Goal: Navigation & Orientation: Find specific page/section

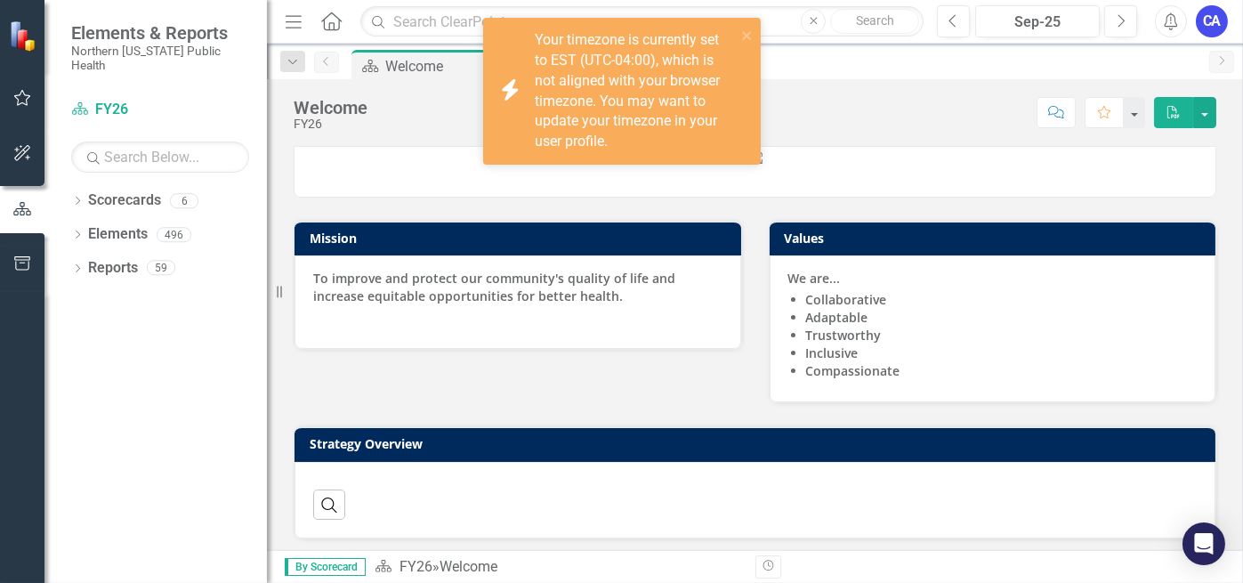
click at [0, 53] on div at bounding box center [22, 35] width 44 height 71
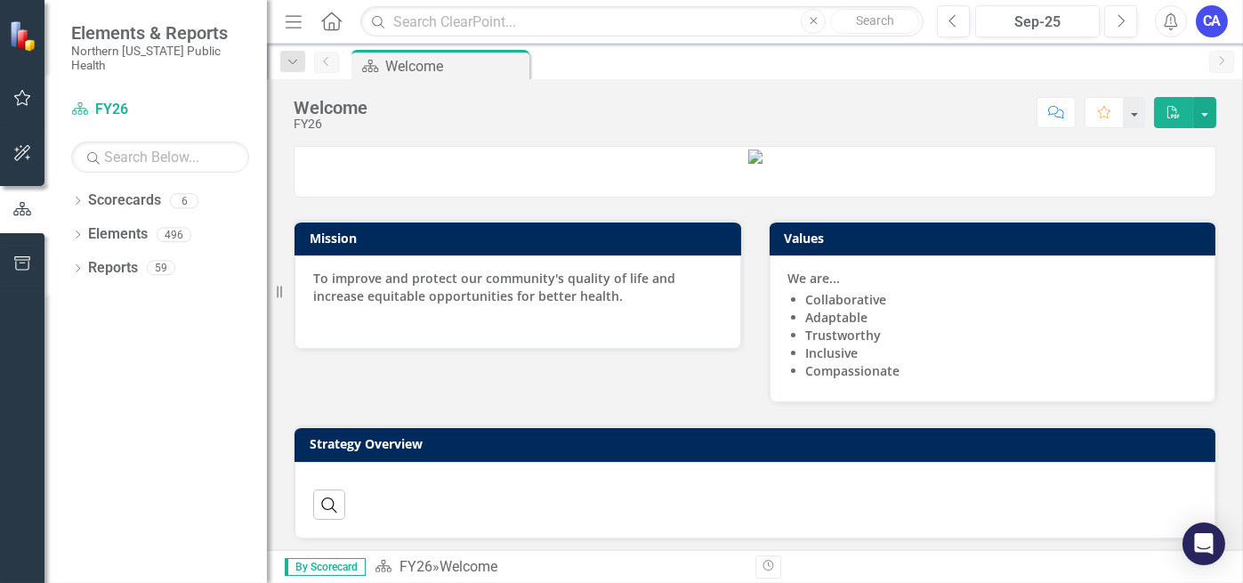
click at [15, 98] on icon "button" at bounding box center [22, 98] width 17 height 16
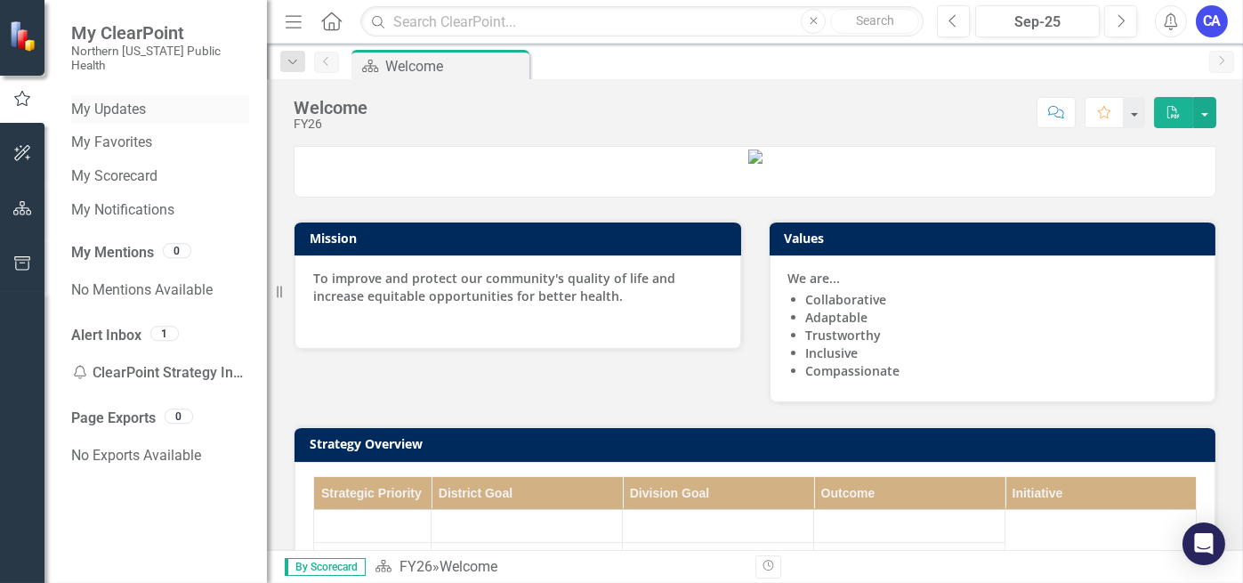
click at [133, 100] on link "My Updates" at bounding box center [160, 110] width 178 height 20
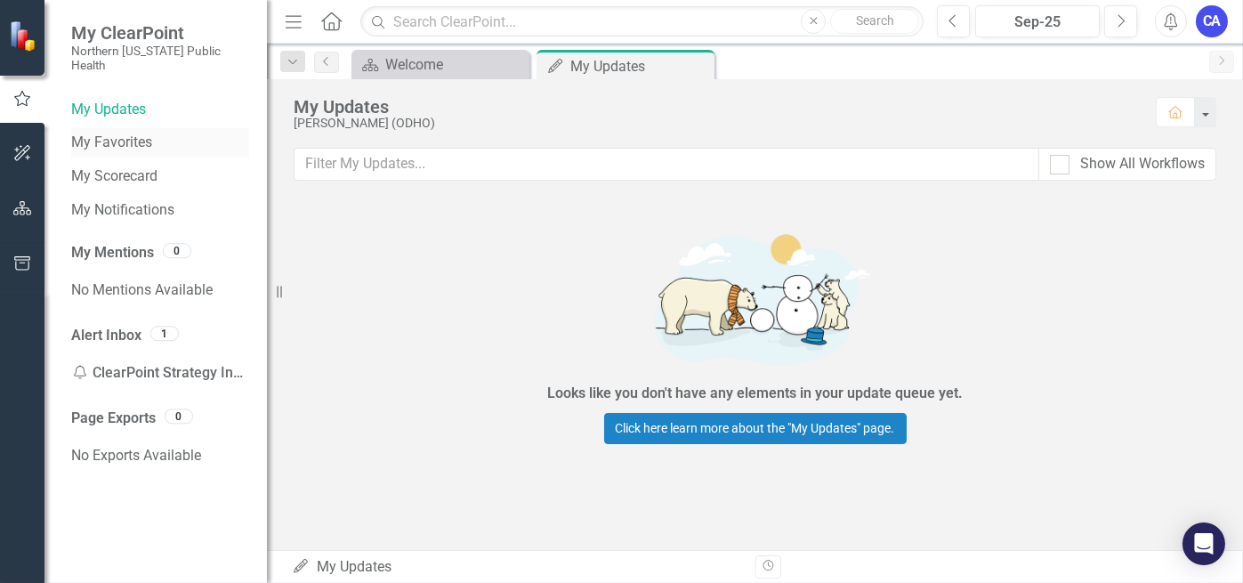
click at [128, 133] on link "My Favorites" at bounding box center [160, 143] width 178 height 20
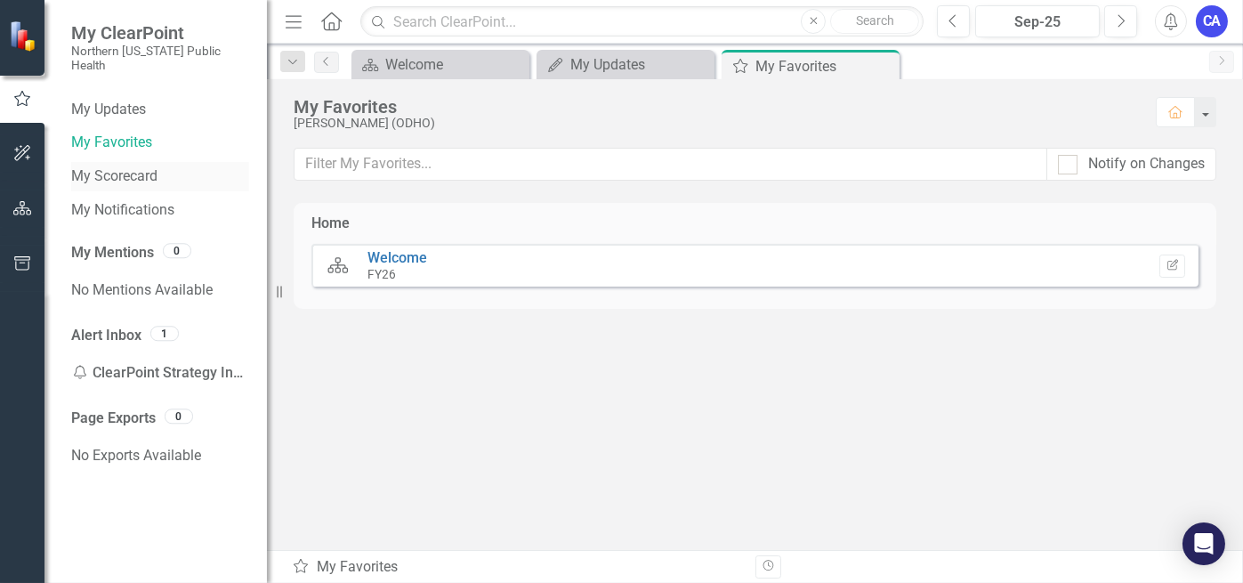
click at [128, 166] on link "My Scorecard" at bounding box center [160, 176] width 178 height 20
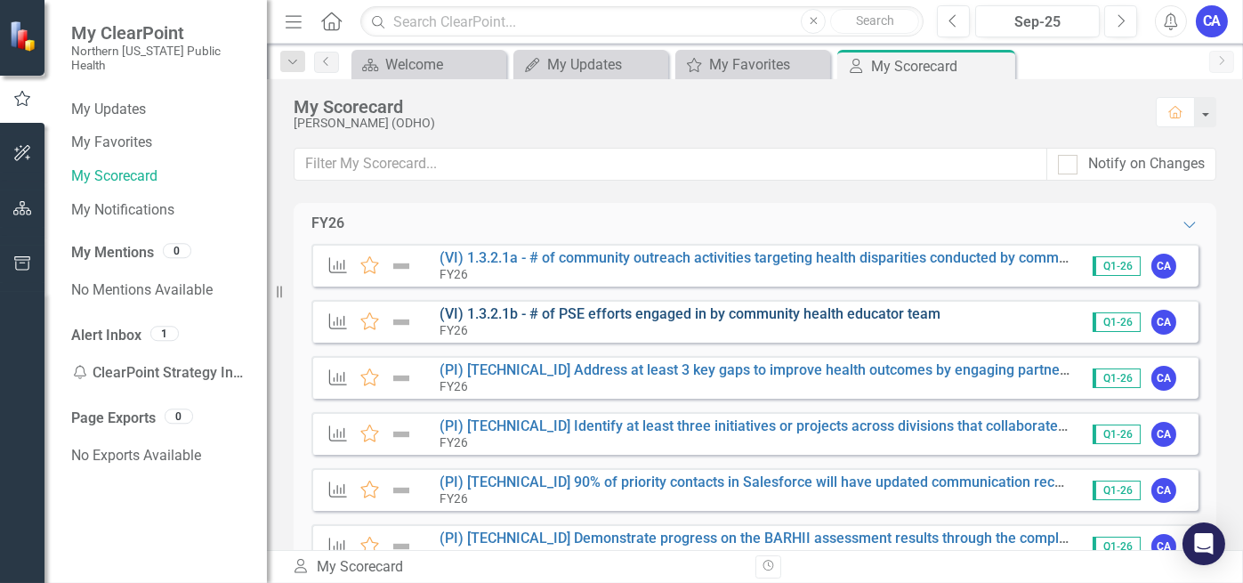
click at [614, 316] on link "(VI) 1.3.2.1b - # of PSE efforts engaged in by community health educator team" at bounding box center [690, 313] width 501 height 17
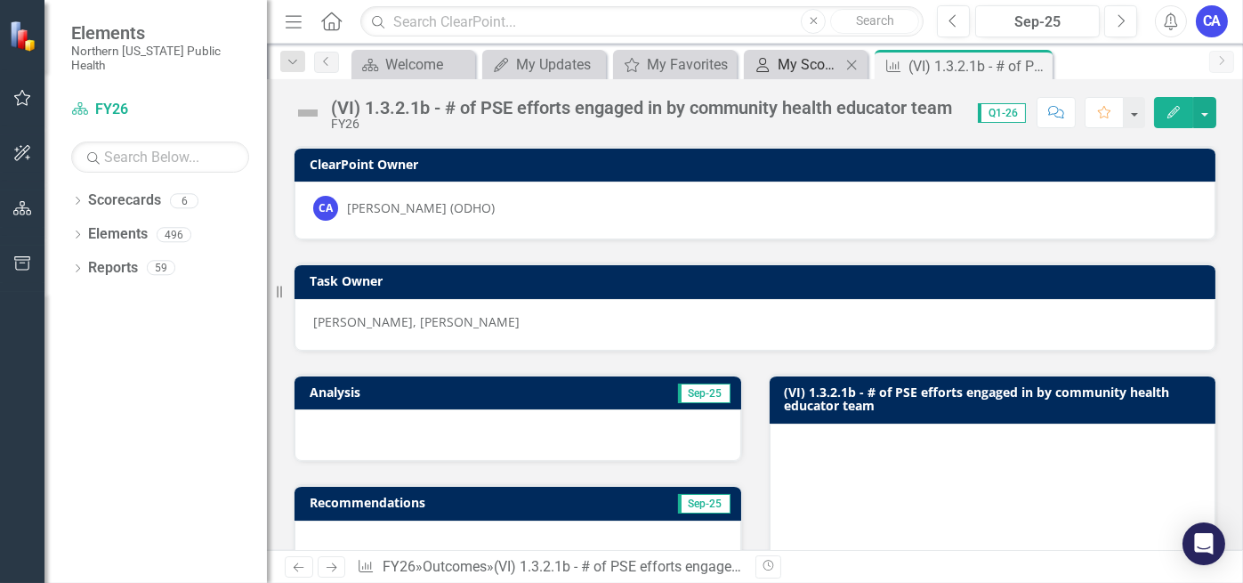
click at [787, 62] on div "My Scorecard" at bounding box center [809, 64] width 63 height 22
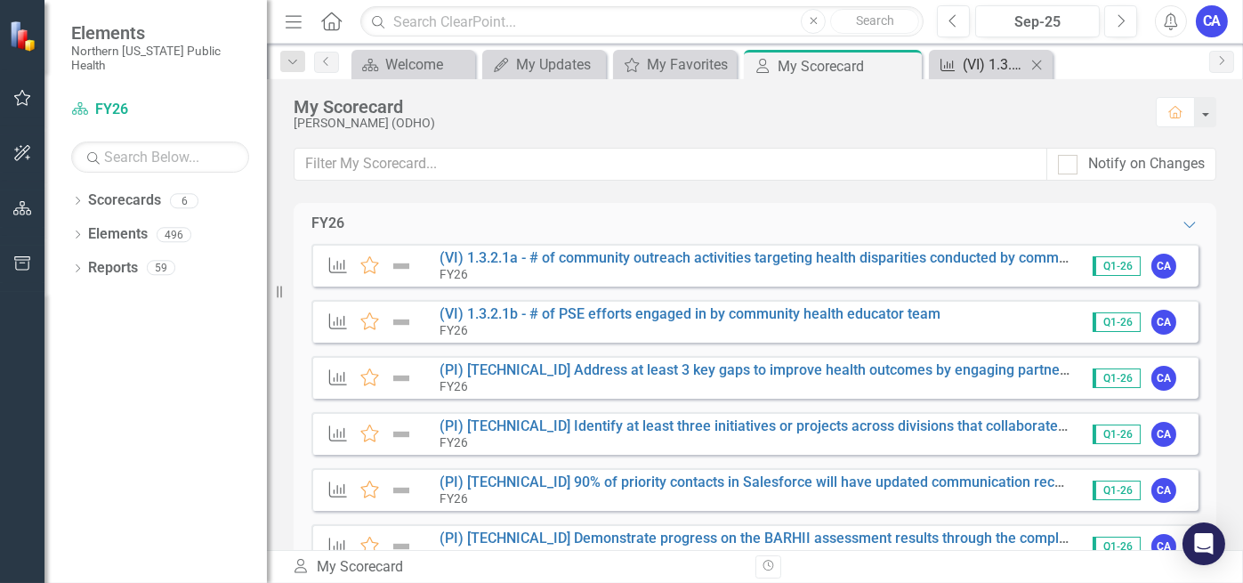
click at [960, 65] on link "Outcome (VI) 1.3.2.1b - # of PSE efforts engaged in by community health educato…" at bounding box center [979, 64] width 93 height 22
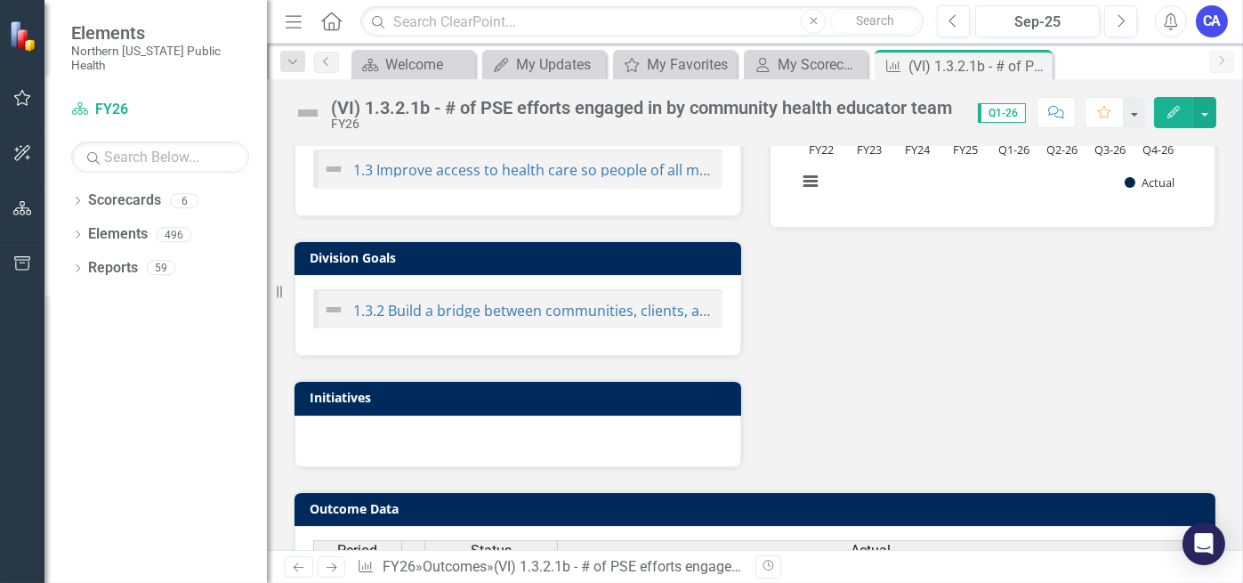
scroll to position [396, 0]
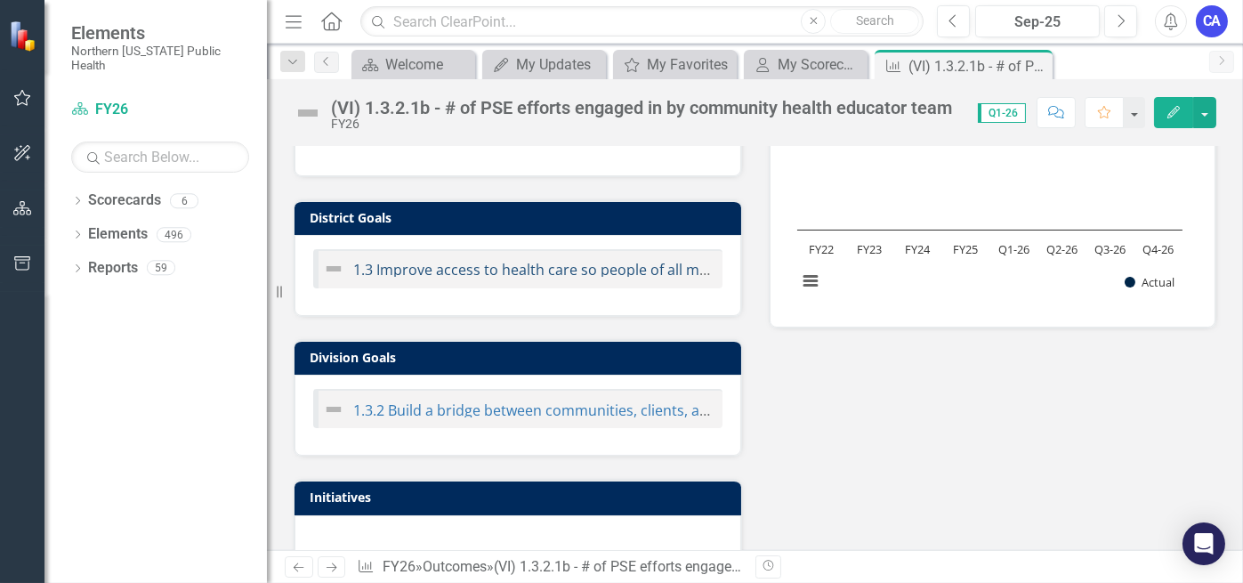
click at [558, 265] on link "1.3 Improve access to health care so people of all means receive the health car…" at bounding box center [686, 270] width 666 height 20
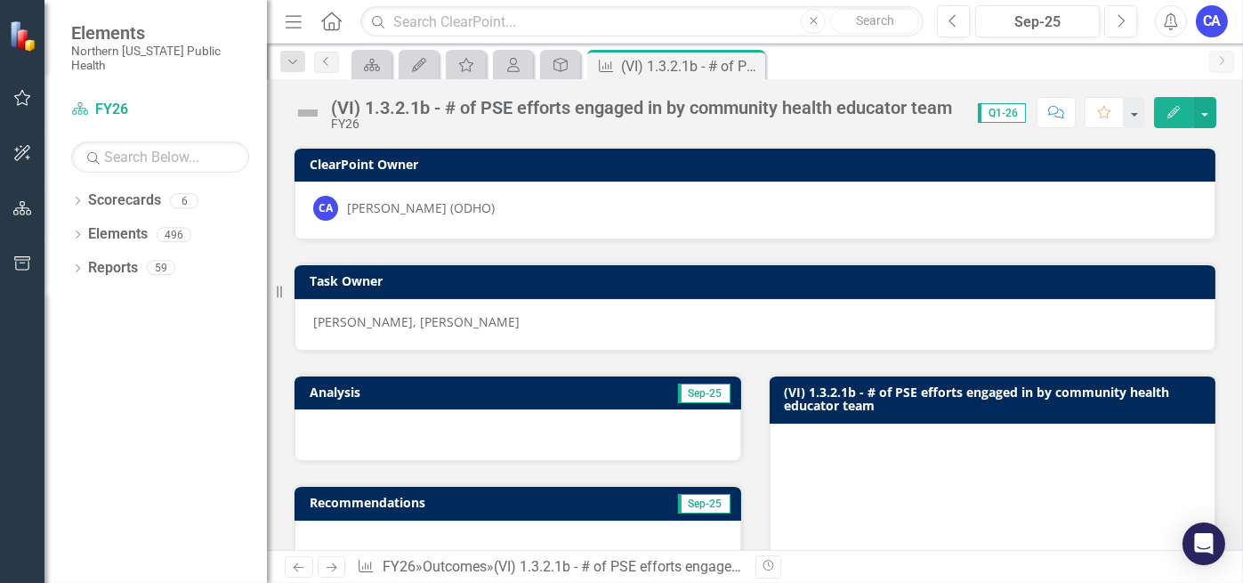
click at [1206, 24] on div "CA" at bounding box center [1212, 21] width 32 height 32
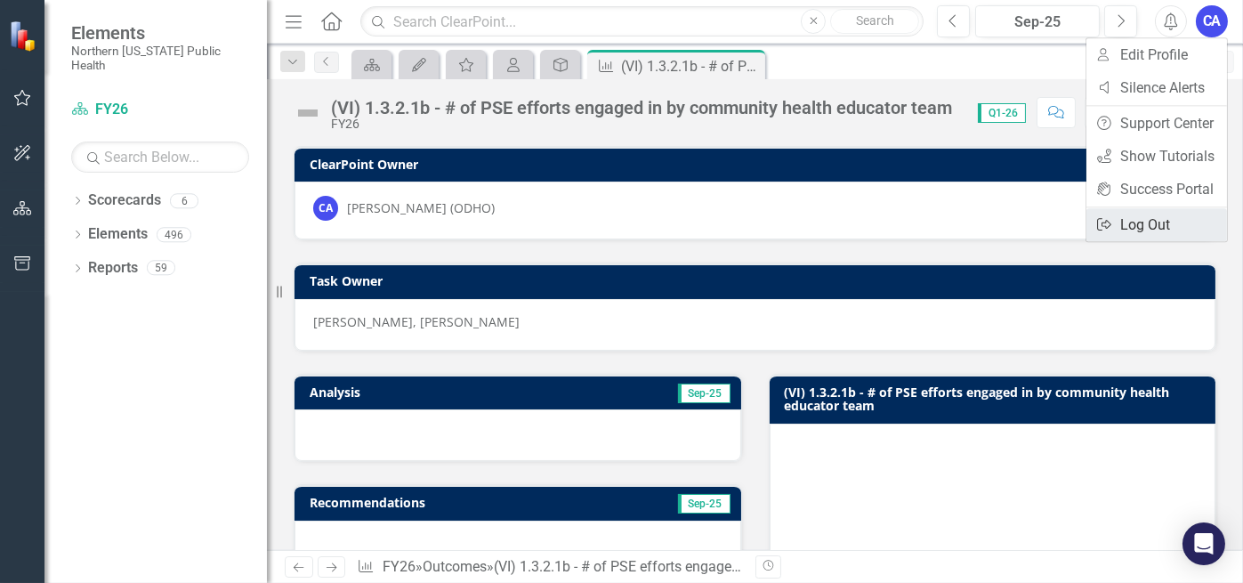
click at [1160, 223] on link "Logout Log Out" at bounding box center [1156, 224] width 141 height 33
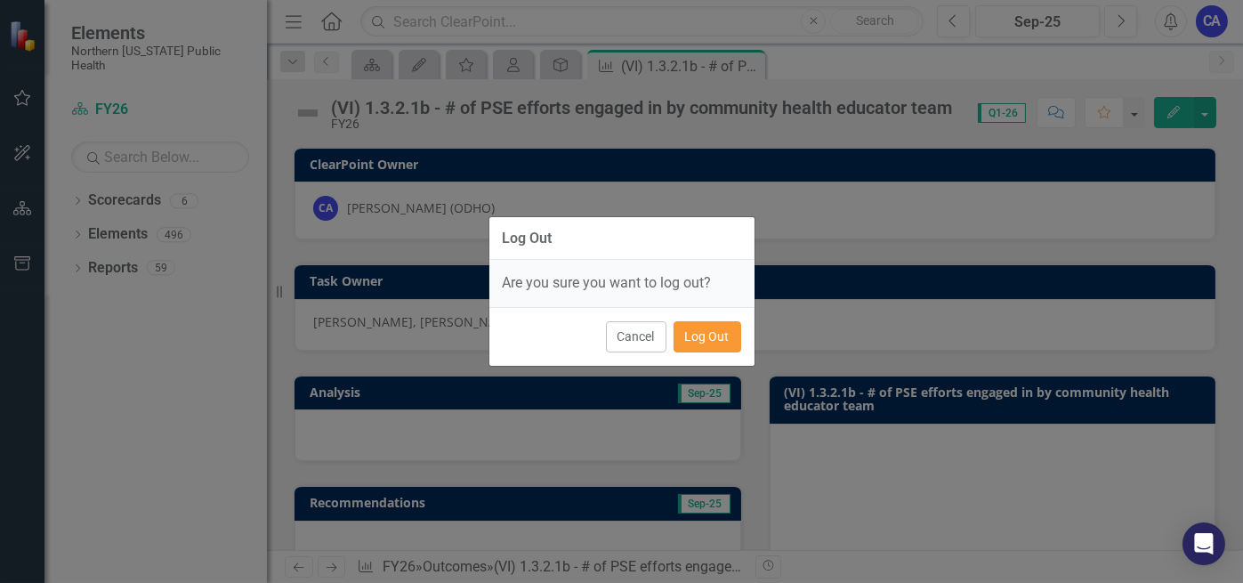
click at [706, 335] on button "Log Out" at bounding box center [708, 336] width 68 height 31
